Goal: Task Accomplishment & Management: Use online tool/utility

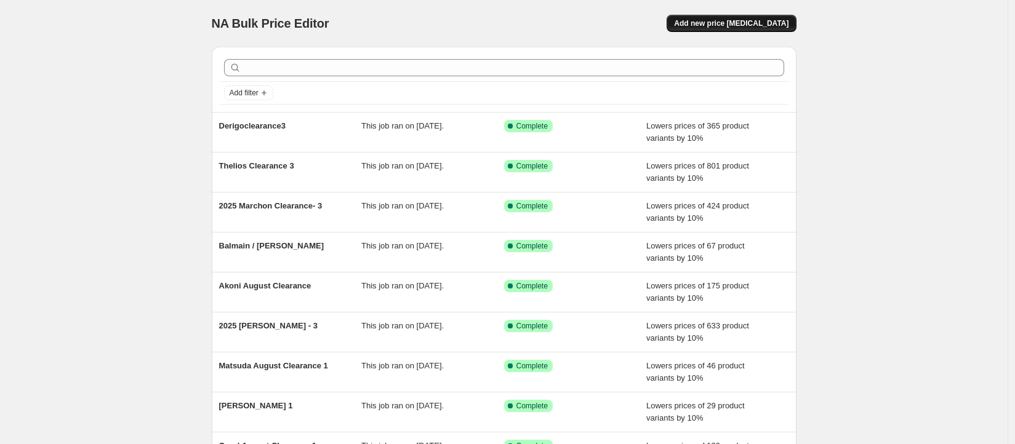
click at [744, 17] on button "Add new price [MEDICAL_DATA]" at bounding box center [731, 23] width 129 height 17
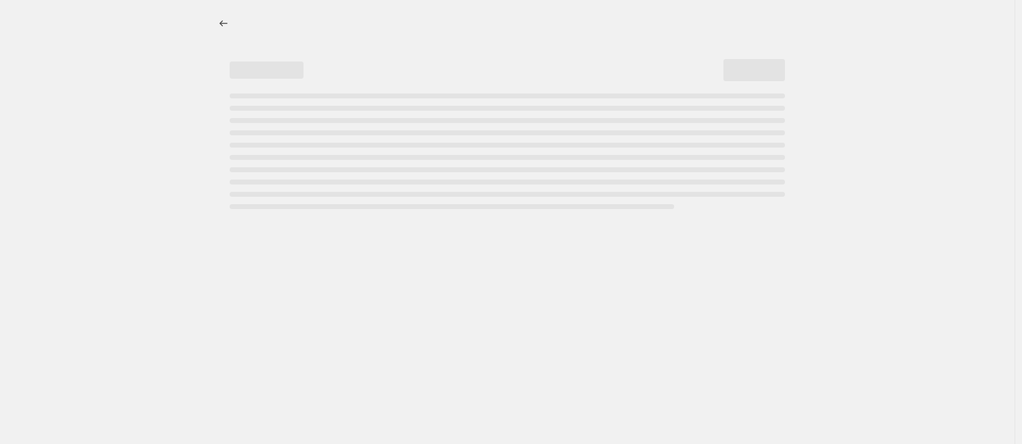
select select "percentage"
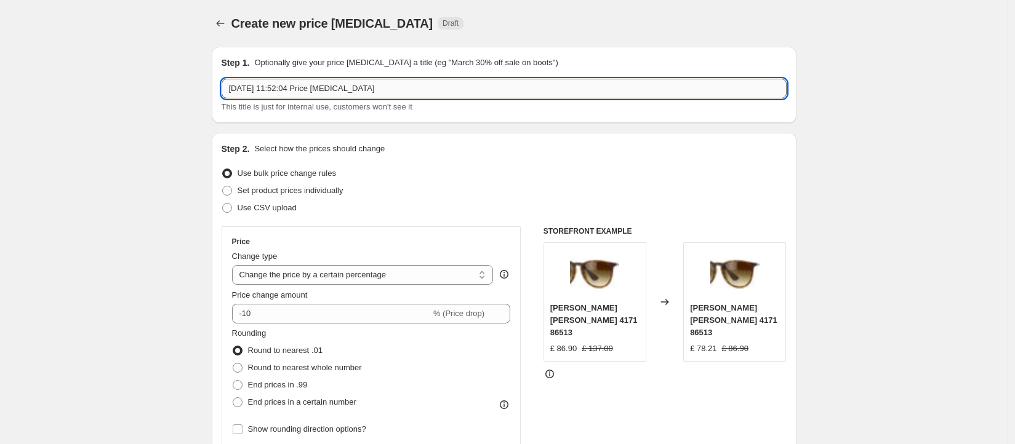
click at [363, 86] on input "[DATE] 11:52:04 Price [MEDICAL_DATA]" at bounding box center [504, 89] width 565 height 20
drag, startPoint x: 406, startPoint y: 93, endPoint x: 114, endPoint y: 75, distance: 292.9
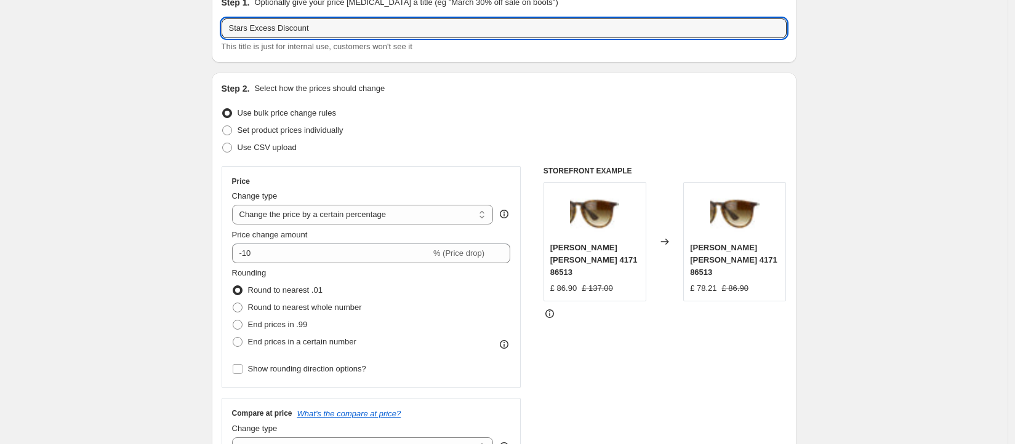
scroll to position [74, 0]
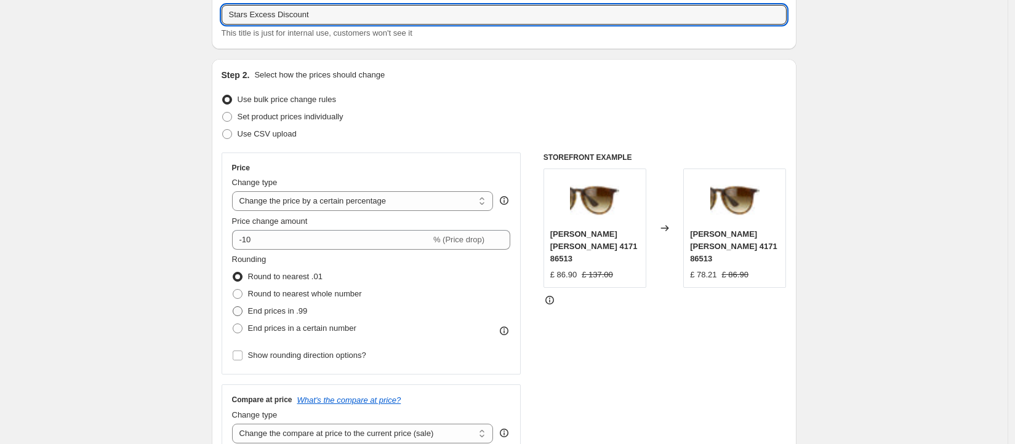
type input "Stars Excess Discount"
click at [304, 311] on span "End prices in .99" at bounding box center [278, 311] width 60 height 9
click at [233, 307] on input "End prices in .99" at bounding box center [233, 307] width 1 height 1
radio input "true"
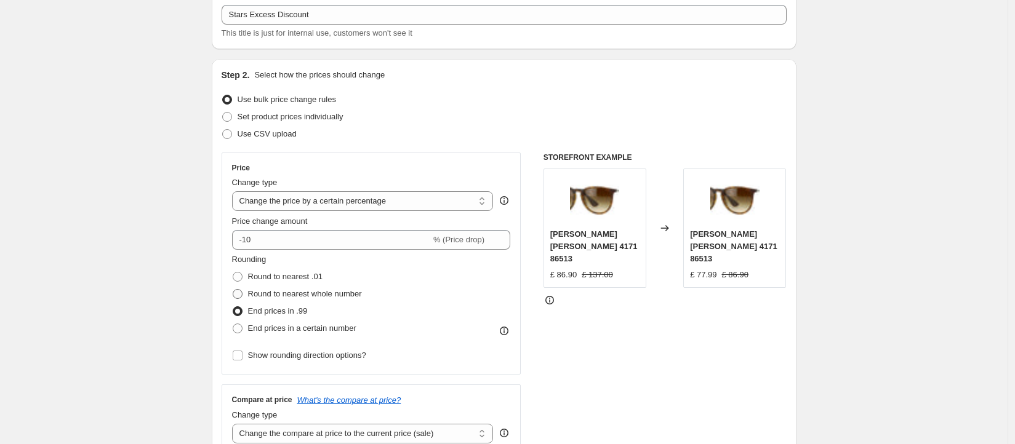
click at [341, 291] on span "Round to nearest whole number" at bounding box center [305, 293] width 114 height 9
click at [233, 290] on input "Round to nearest whole number" at bounding box center [233, 289] width 1 height 1
radio input "true"
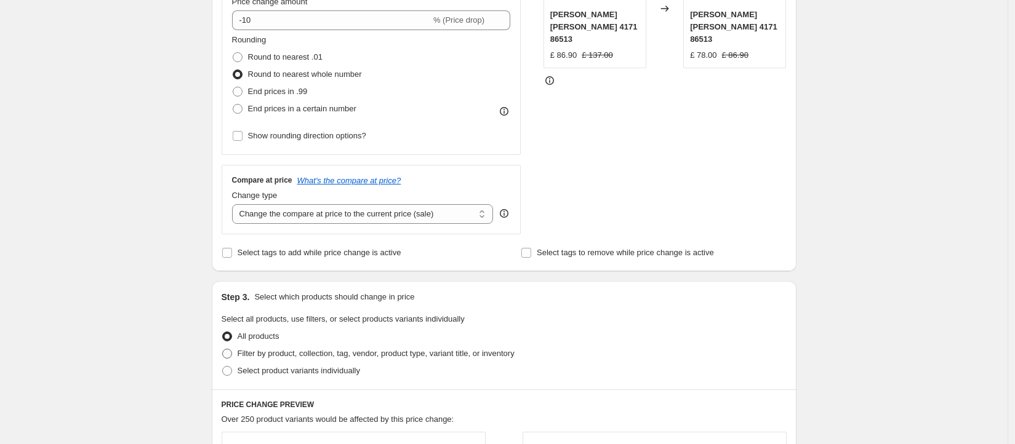
click at [475, 351] on span "Filter by product, collection, tag, vendor, product type, variant title, or inv…" at bounding box center [376, 353] width 277 height 9
click at [223, 350] on input "Filter by product, collection, tag, vendor, product type, variant title, or inv…" at bounding box center [222, 349] width 1 height 1
radio input "true"
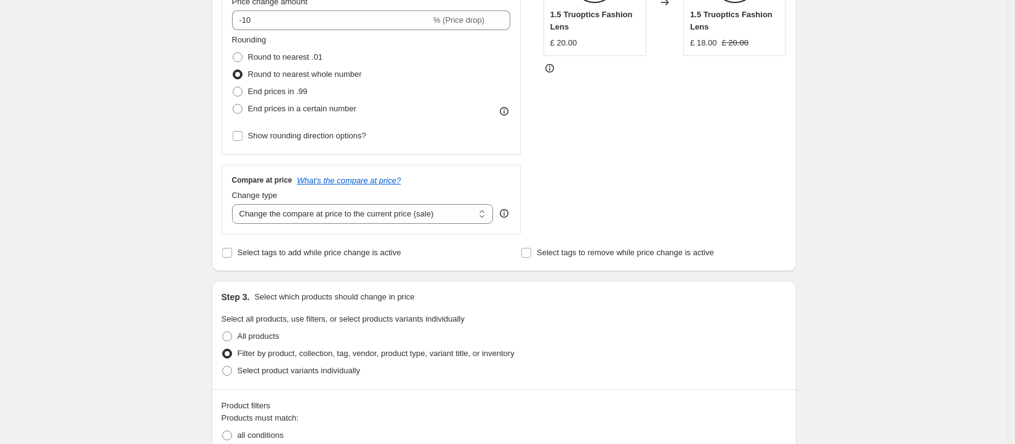
scroll to position [495, 0]
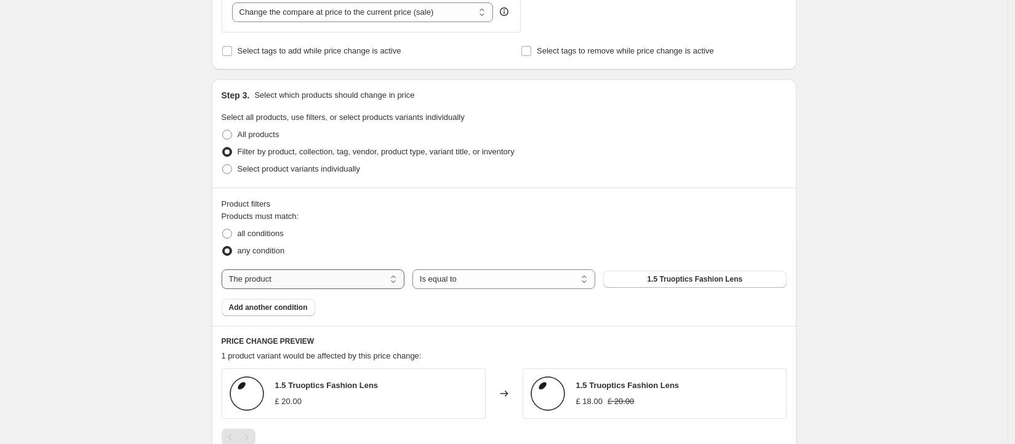
click at [334, 279] on select "The product The product's collection The product's tag The product's vendor The…" at bounding box center [313, 280] width 183 height 20
select select "tag"
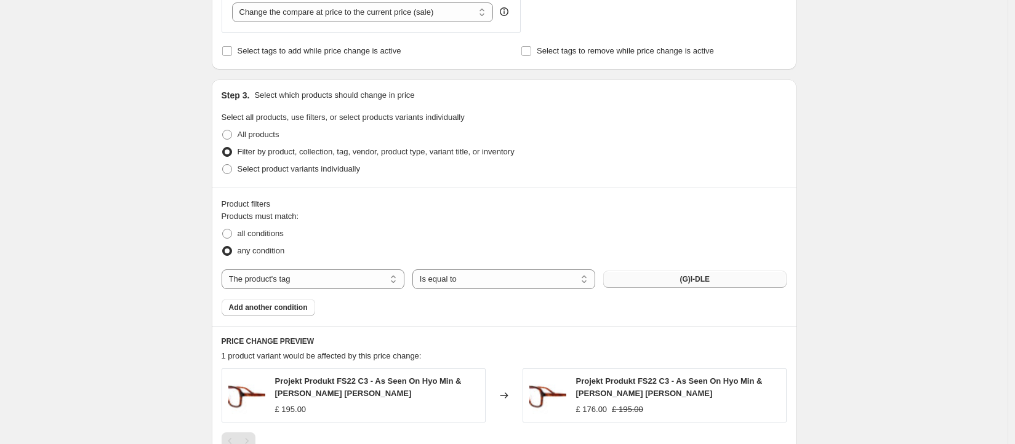
click at [699, 281] on span "(G)I-DLE" at bounding box center [695, 280] width 30 height 10
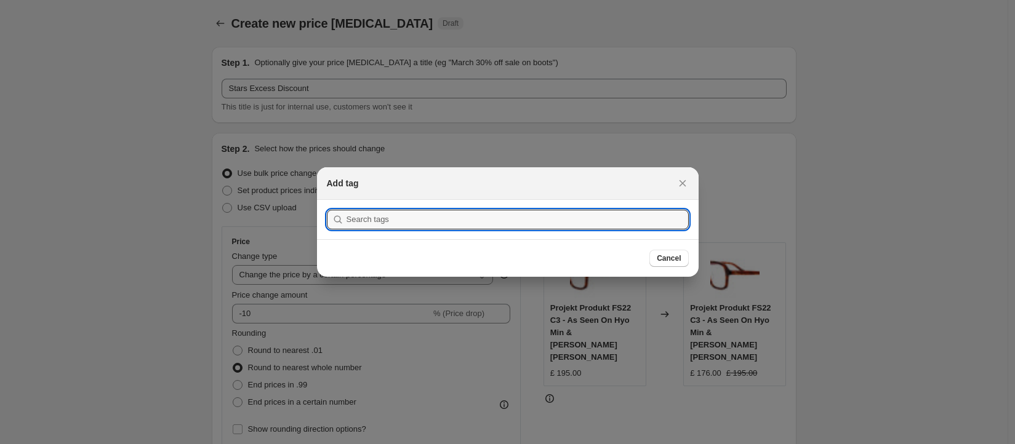
scroll to position [0, 0]
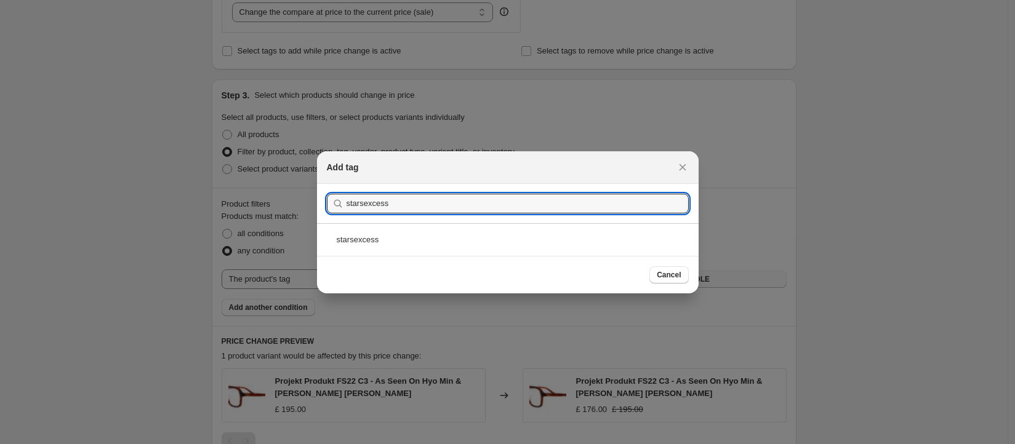
type input "starsexcess"
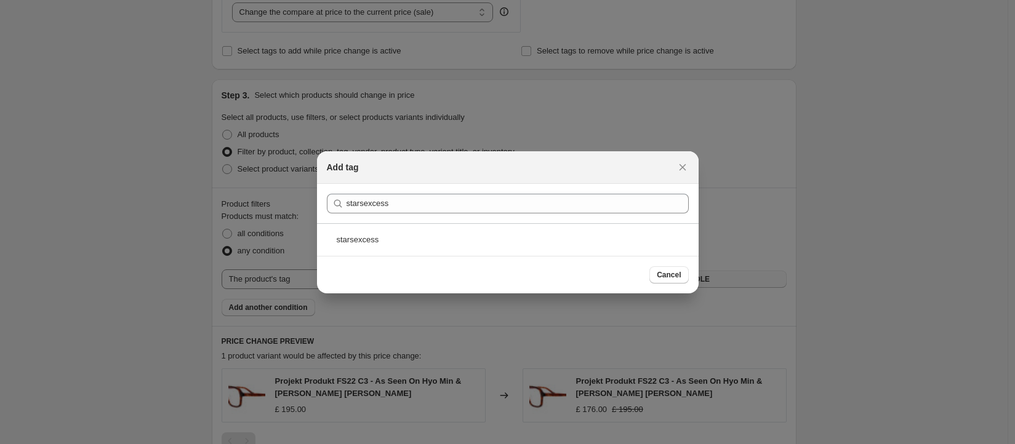
click at [413, 228] on div "starsexcess" at bounding box center [508, 239] width 382 height 33
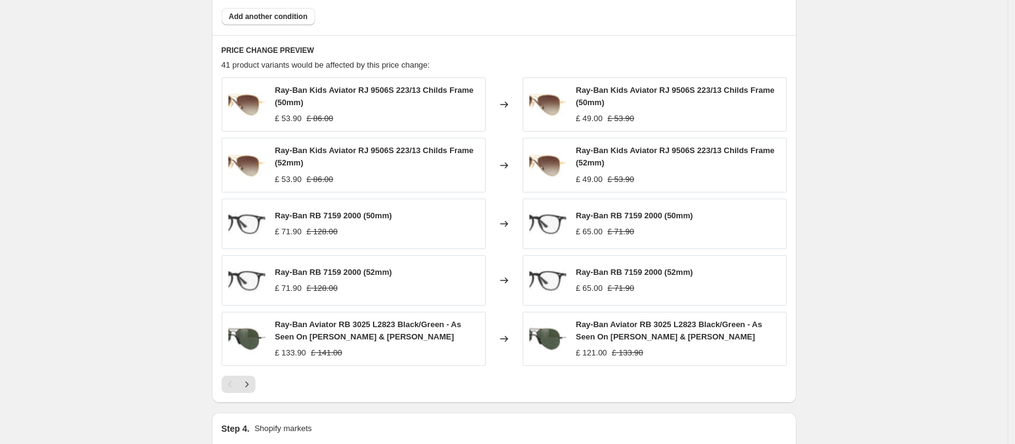
scroll to position [950, 0]
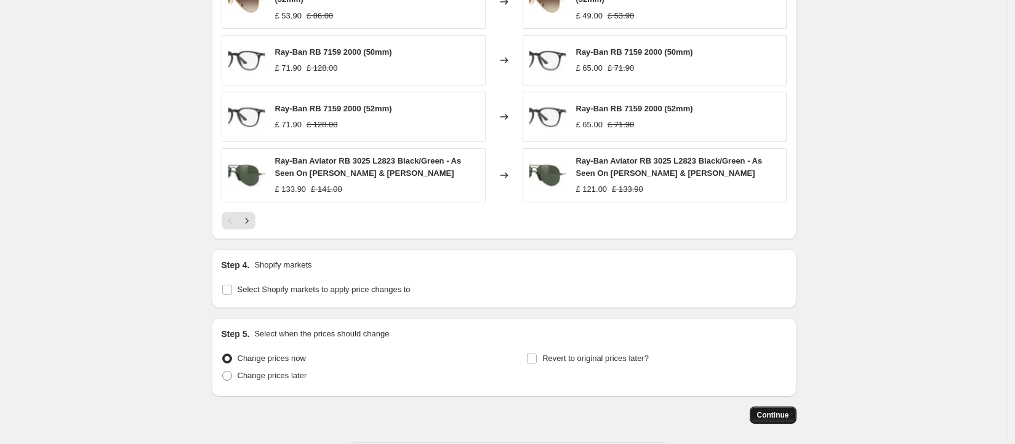
click at [783, 410] on button "Continue" at bounding box center [773, 415] width 47 height 17
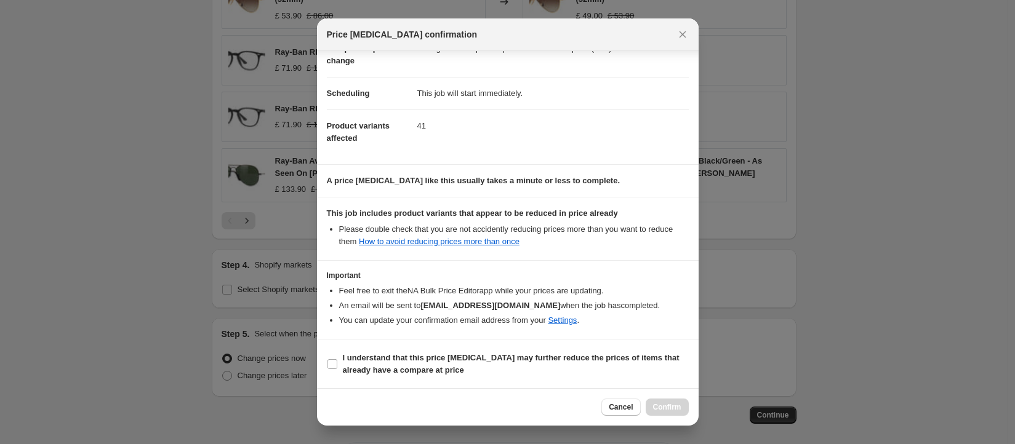
scroll to position [74, 0]
click at [340, 361] on label "I understand that this price [MEDICAL_DATA] may further reduce the prices of it…" at bounding box center [508, 364] width 362 height 30
click at [337, 361] on input "I understand that this price [MEDICAL_DATA] may further reduce the prices of it…" at bounding box center [332, 364] width 10 height 10
checkbox input "true"
click at [636, 406] on button "Cancel" at bounding box center [620, 407] width 39 height 17
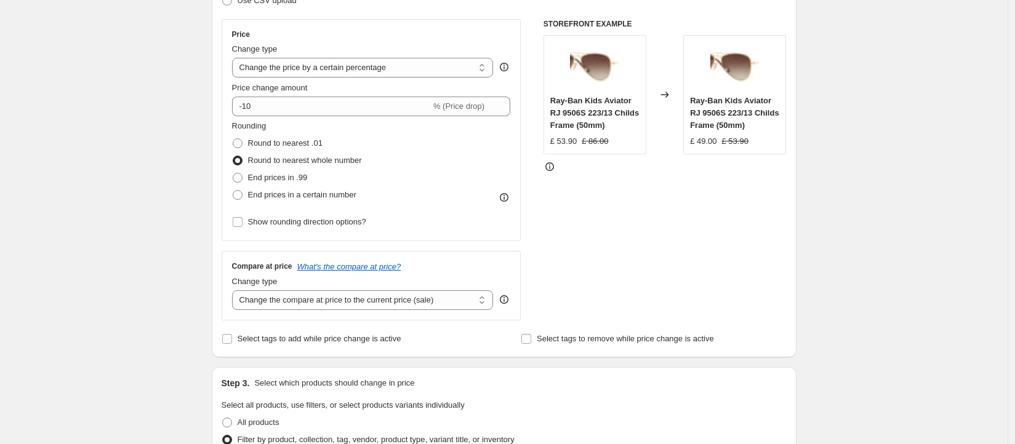
scroll to position [113, 0]
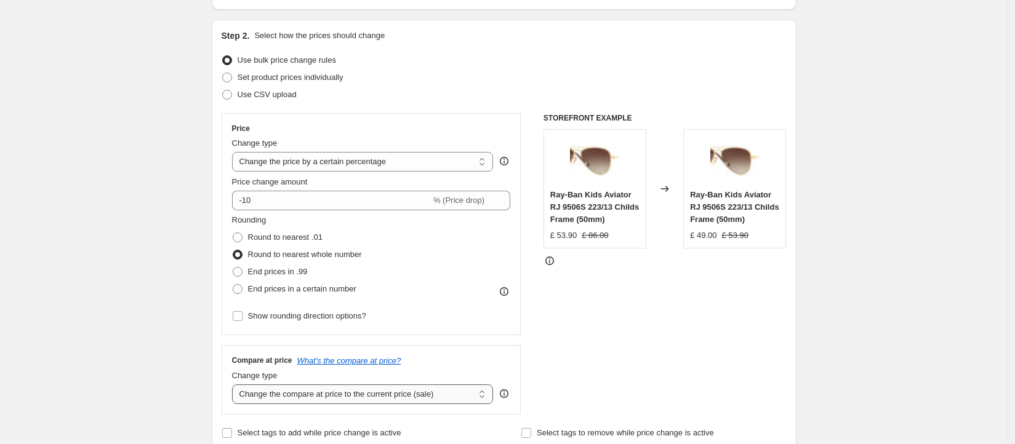
click at [486, 393] on select "Change the compare at price to the current price (sale) Change the compare at p…" at bounding box center [363, 395] width 262 height 20
select select "remove"
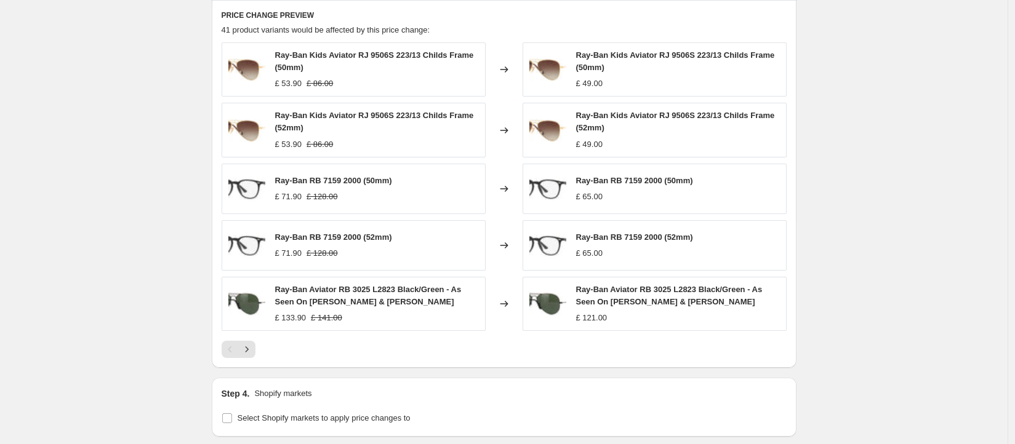
scroll to position [1005, 0]
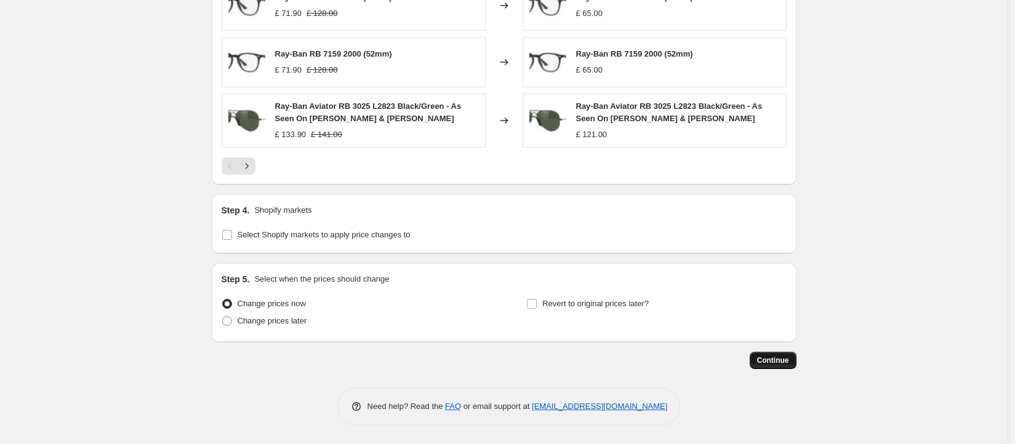
click at [774, 355] on button "Continue" at bounding box center [773, 360] width 47 height 17
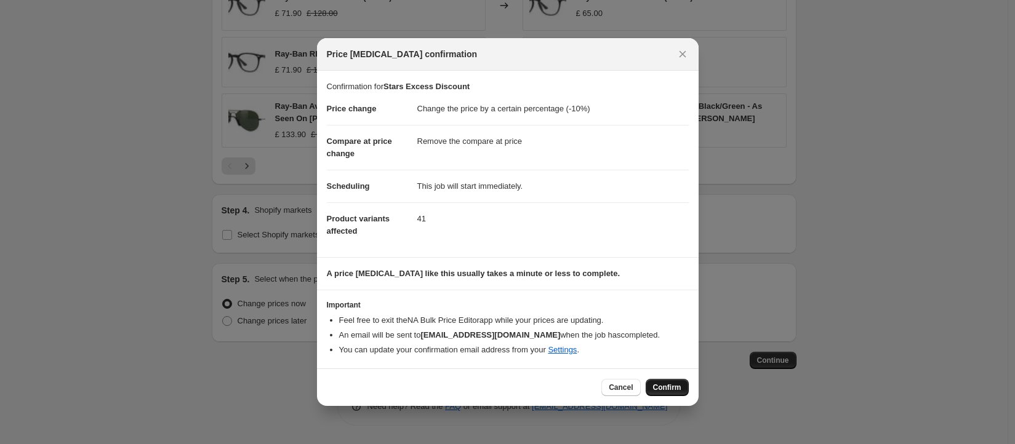
click at [658, 386] on span "Confirm" at bounding box center [667, 388] width 28 height 10
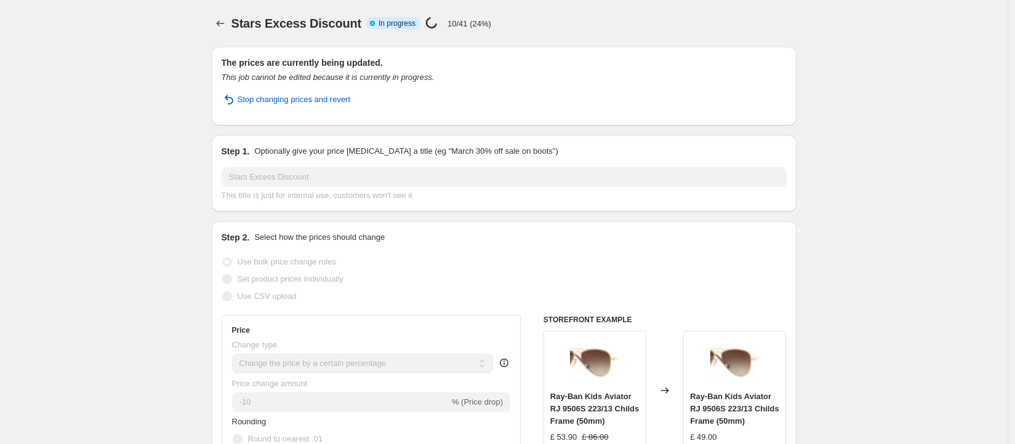
click at [241, 254] on label "Use bulk price change rules" at bounding box center [279, 262] width 114 height 17
